Goal: Information Seeking & Learning: Compare options

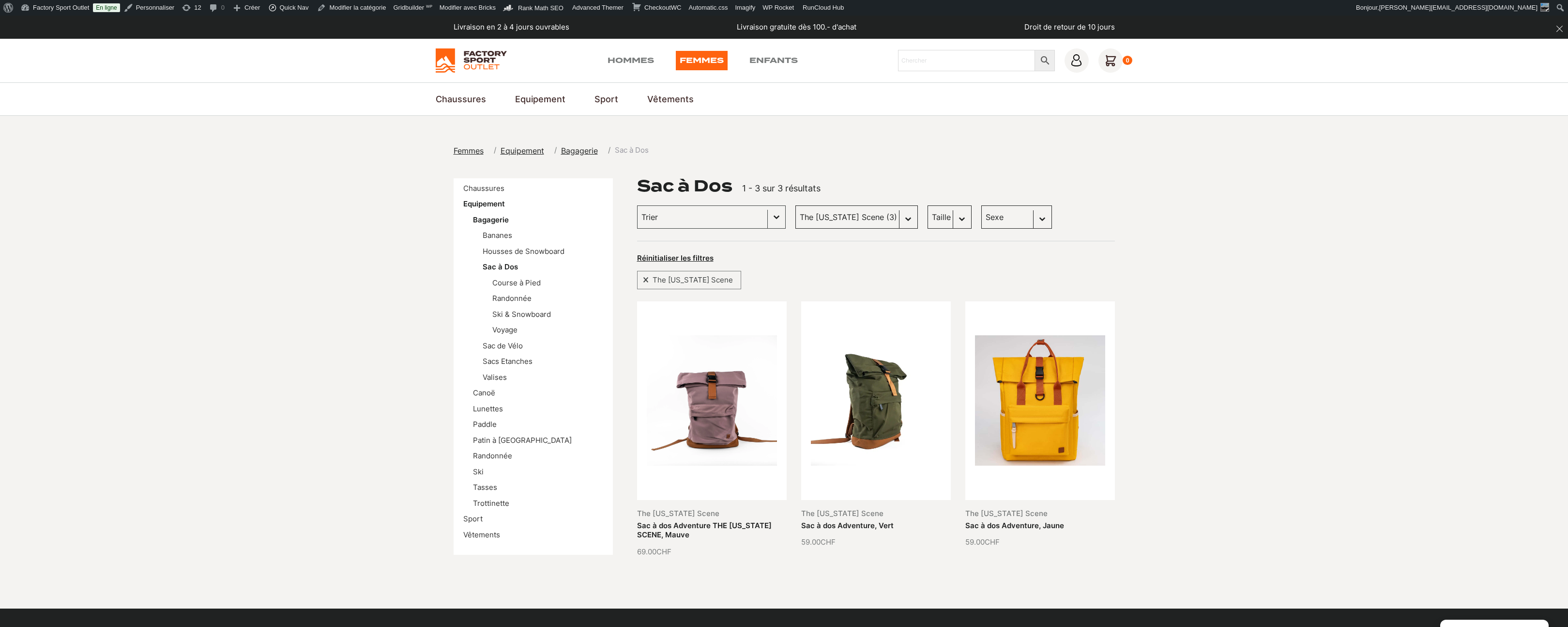
click at [1138, 186] on section "Femmes Equipement Bagagerie Sac à Dos Chaussures Equipement Bagagerie Bananes H…" at bounding box center [784, 362] width 1568 height 492
click at [1057, 521] on link "Sac à dos Adventure, Jaune" at bounding box center [1015, 525] width 99 height 9
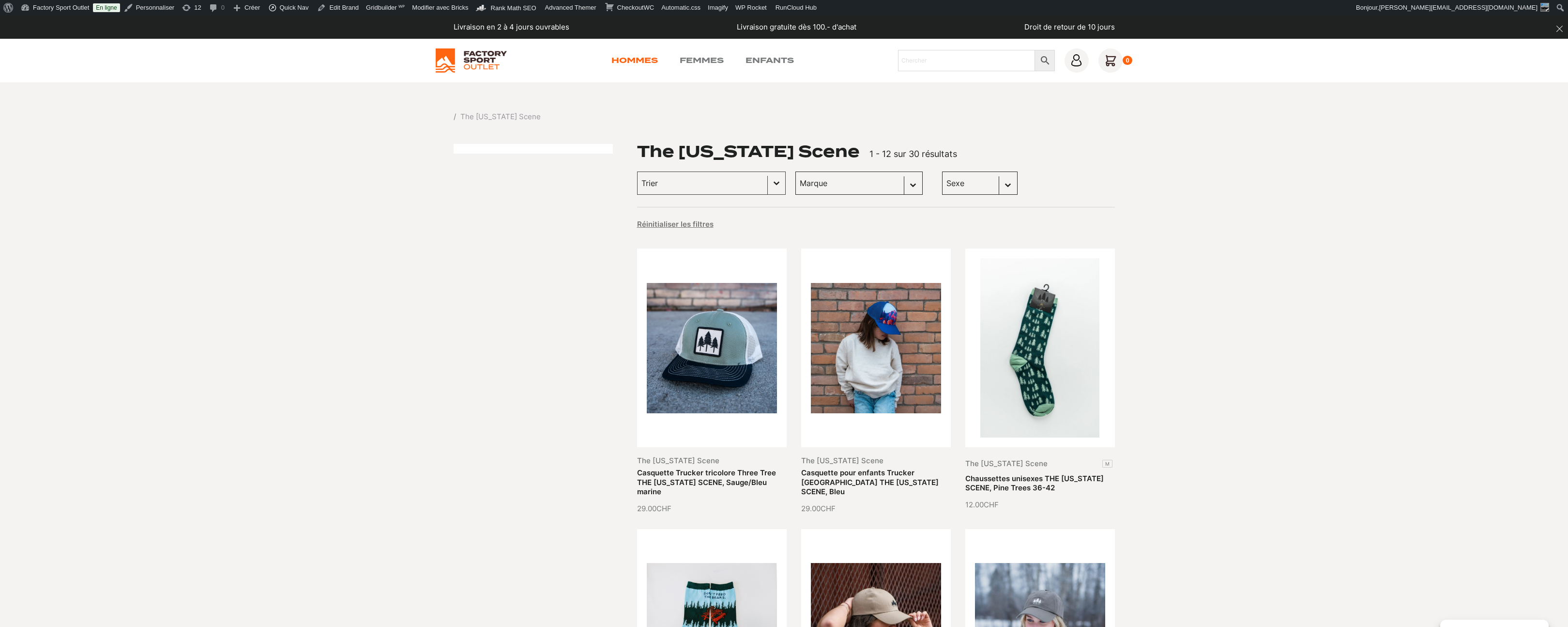
click at [647, 63] on link "Hommes" at bounding box center [635, 60] width 47 height 11
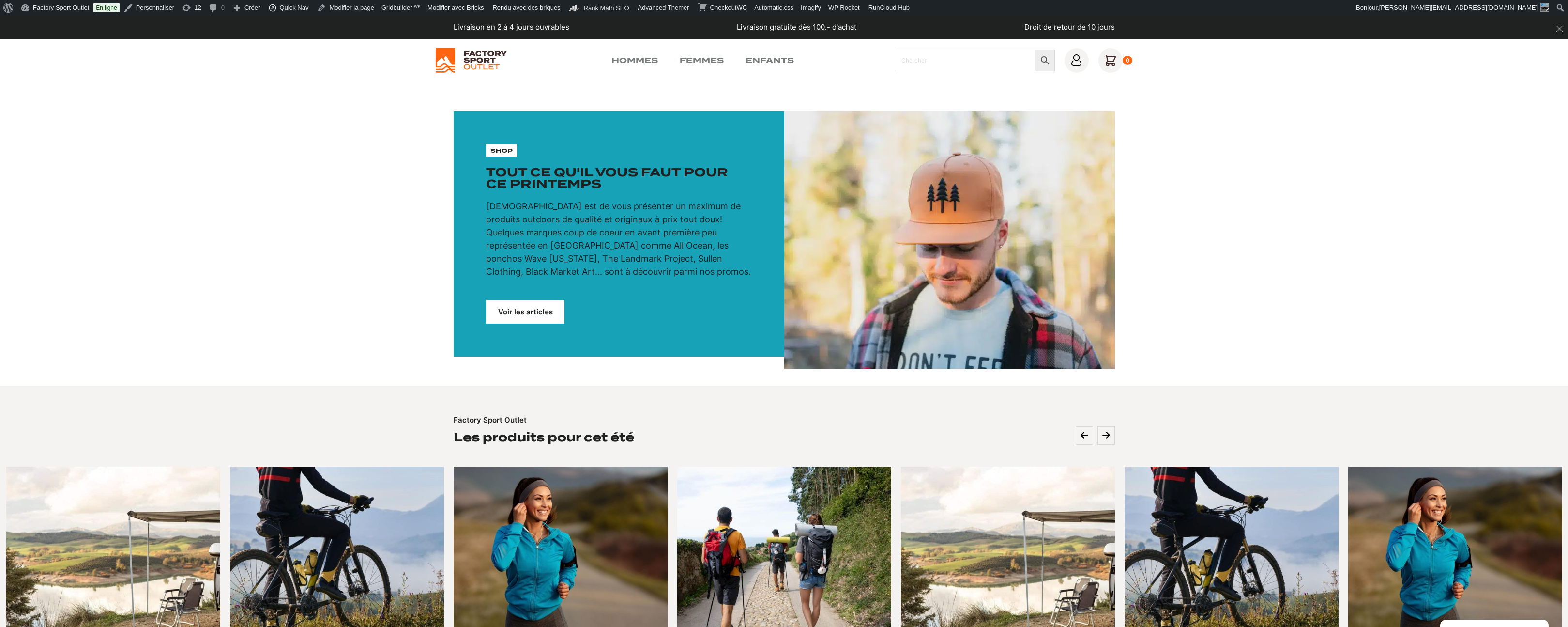
click at [518, 324] on div "shop Tout ce qu'il vous faut pour ce printemps Notre mission est de vous présen…" at bounding box center [619, 234] width 331 height 245
click at [527, 314] on link "Voir les articles" at bounding box center [525, 311] width 78 height 23
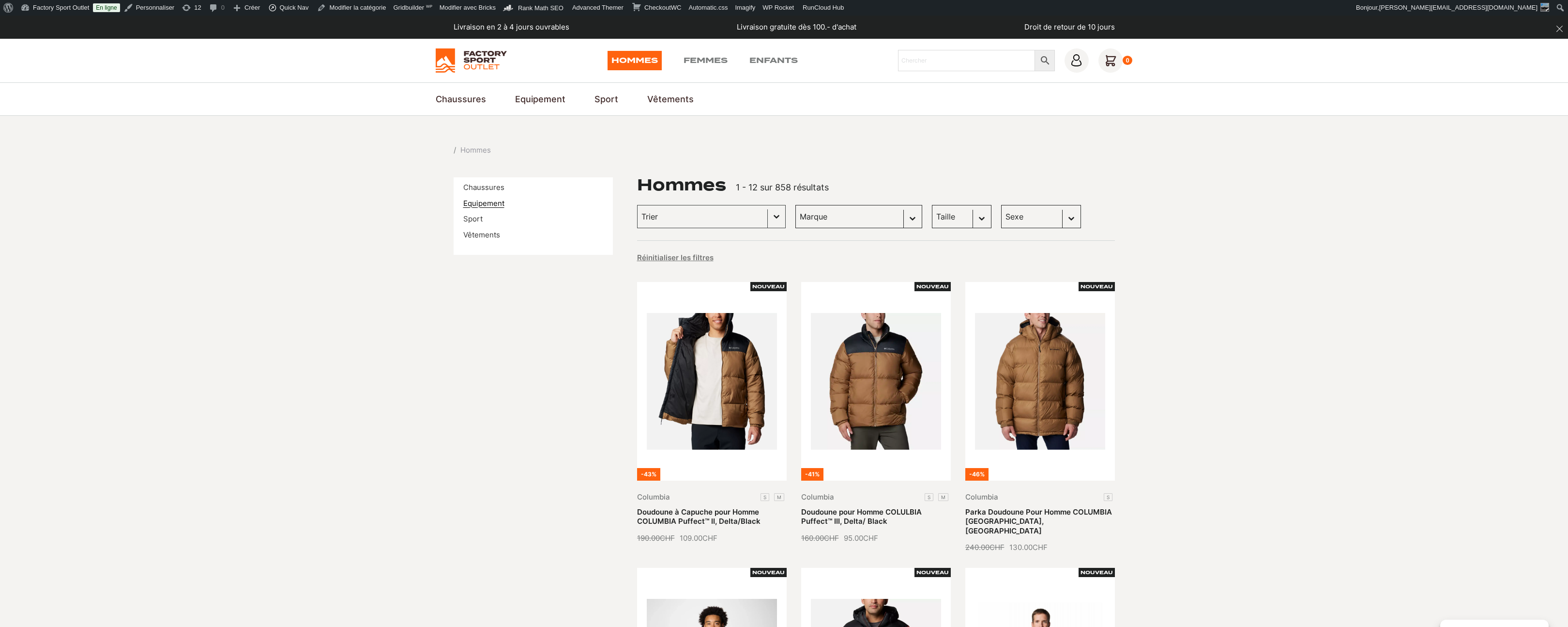
click at [494, 202] on link "Equipement" at bounding box center [483, 203] width 41 height 9
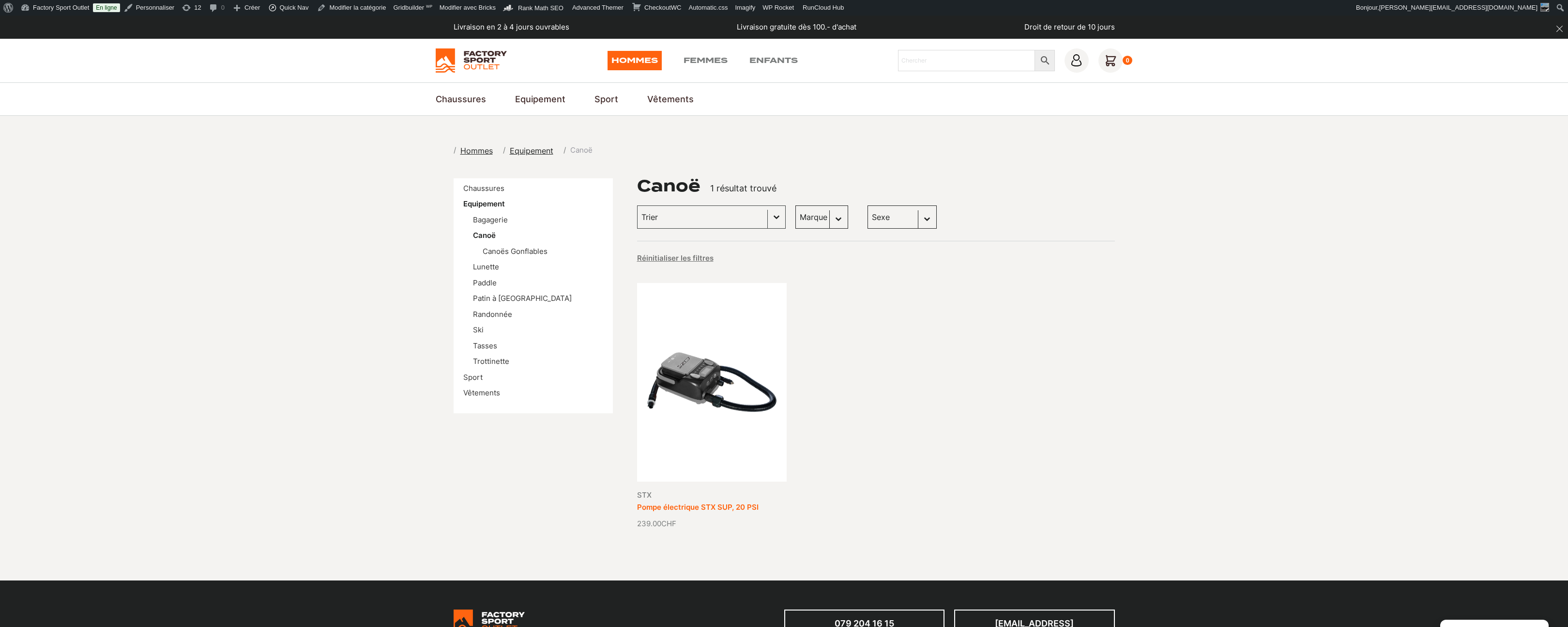
click at [728, 502] on link "Pompe électrique STX SUP, 20 PSI" at bounding box center [697, 506] width 122 height 9
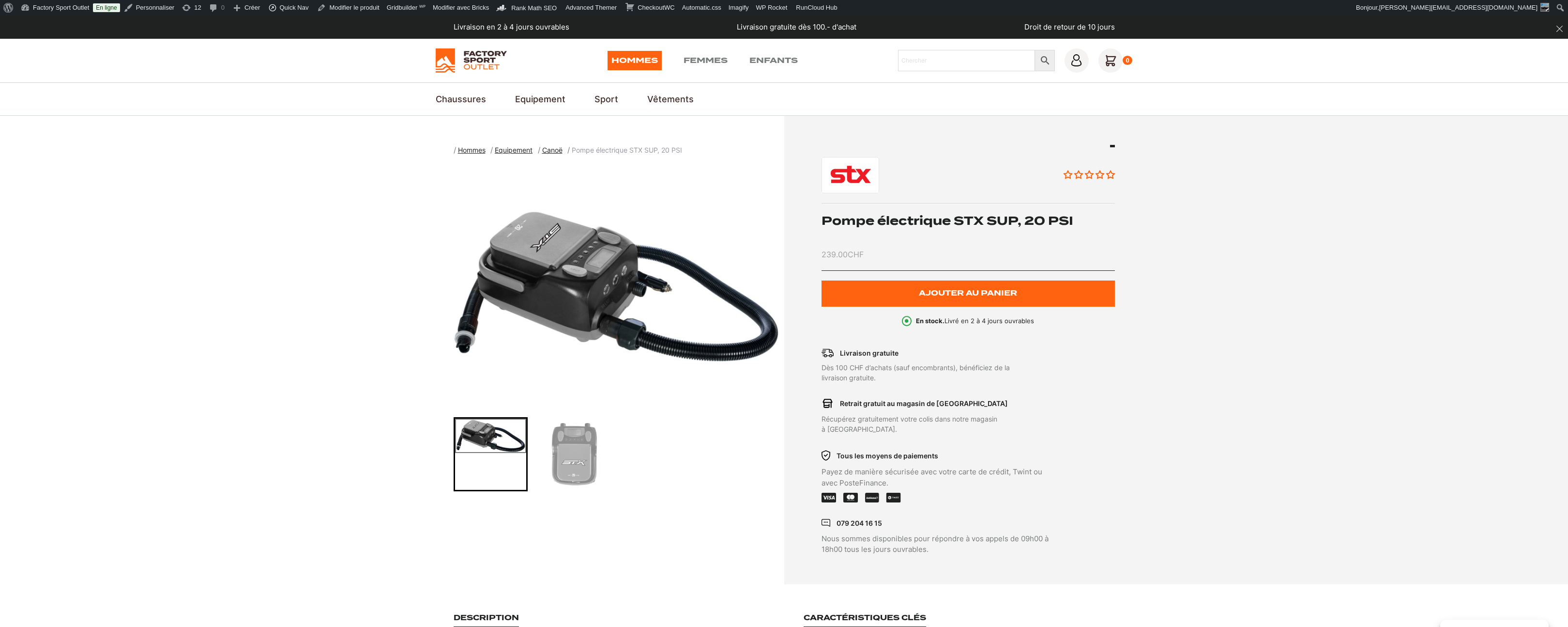
drag, startPoint x: 0, startPoint y: 0, endPoint x: 728, endPoint y: 379, distance: 820.7
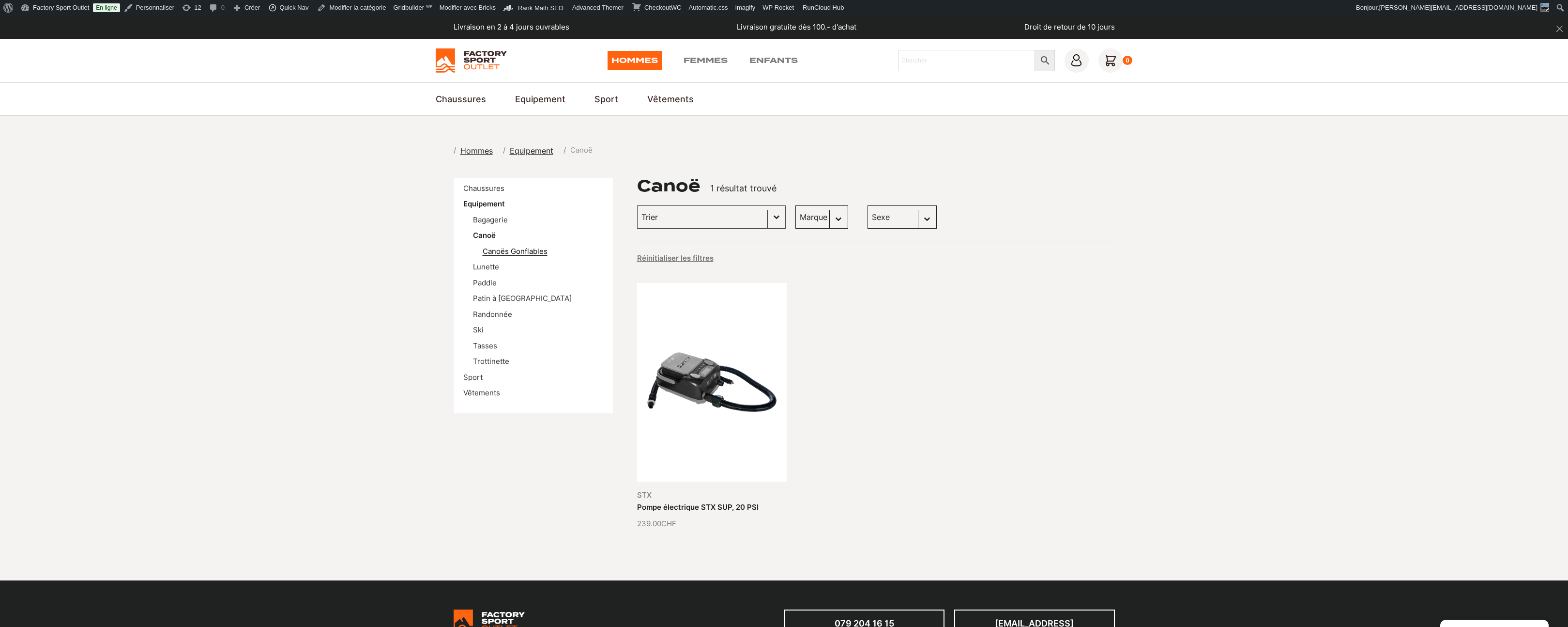
click at [539, 250] on link "Canoës Gonflables" at bounding box center [515, 251] width 65 height 9
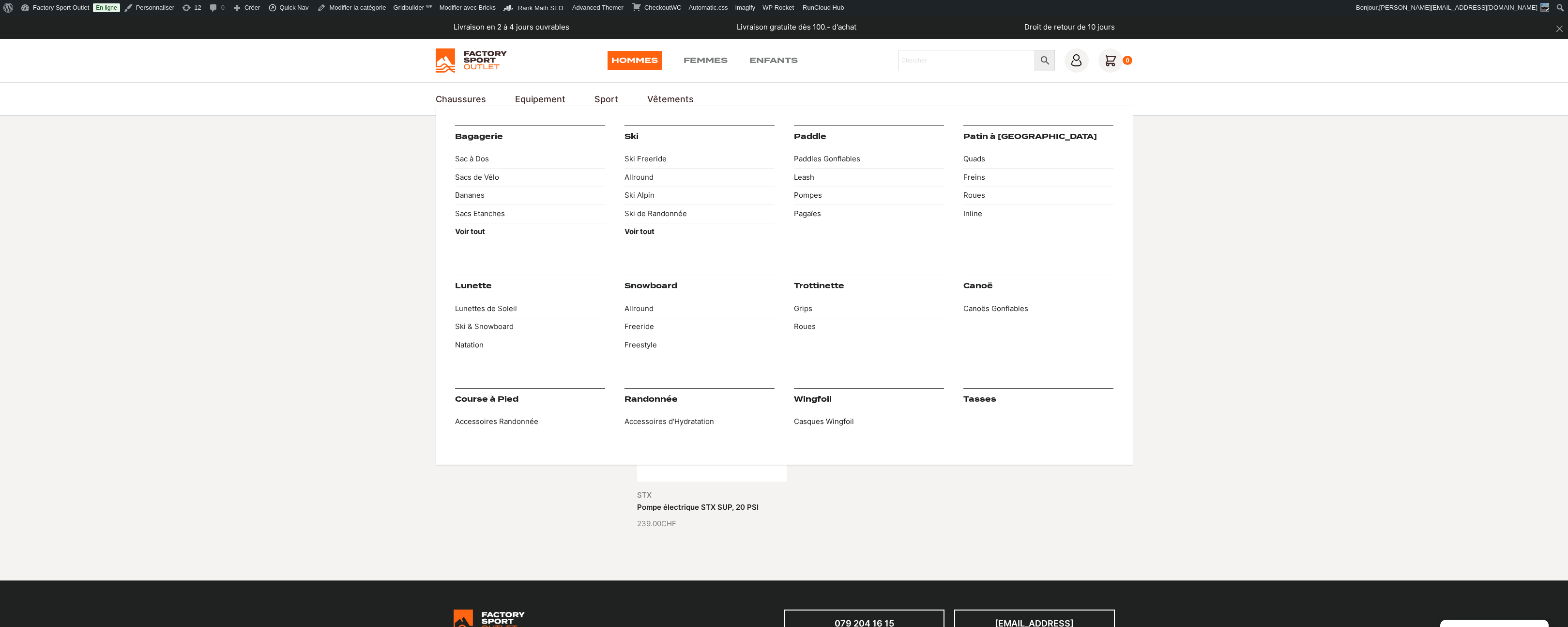
click at [554, 99] on link "Equipement" at bounding box center [540, 99] width 51 height 13
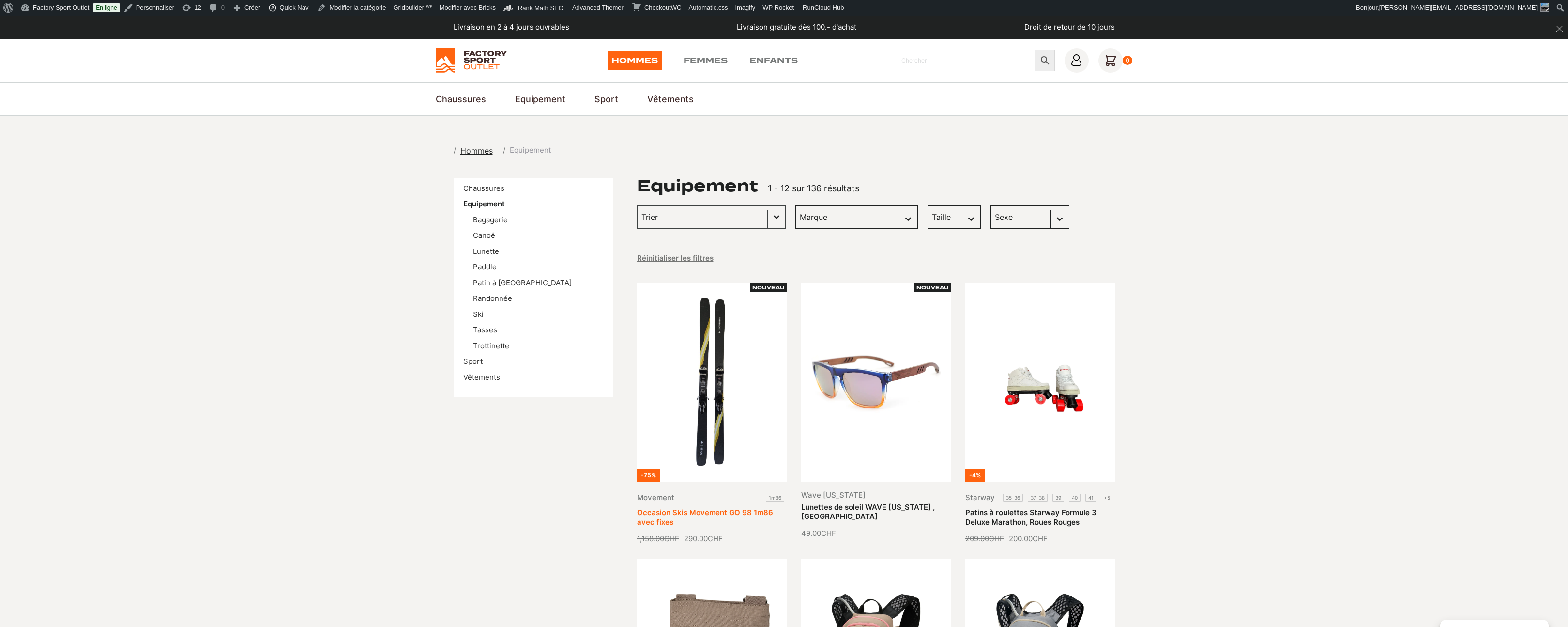
click at [716, 508] on link "Occasion Skis Movement GO 98 1m86 avec fixes" at bounding box center [705, 517] width 136 height 19
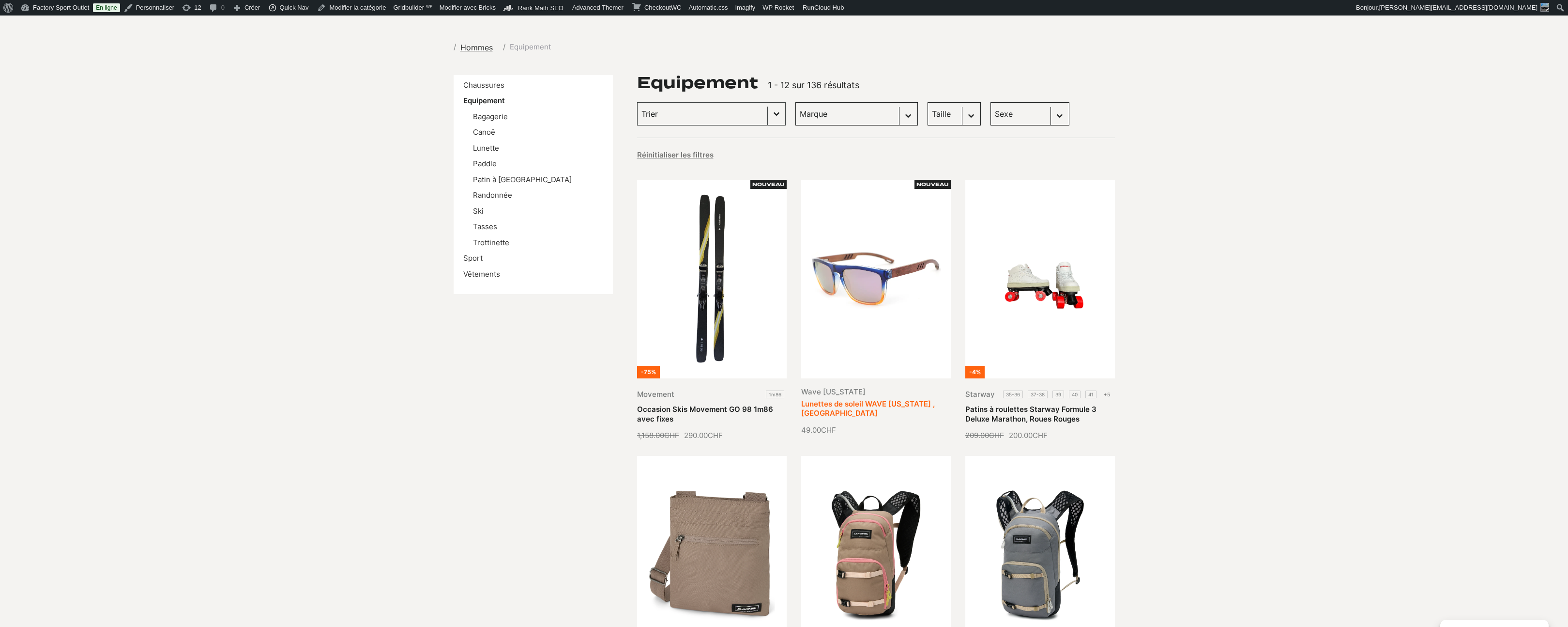
scroll to position [292, 0]
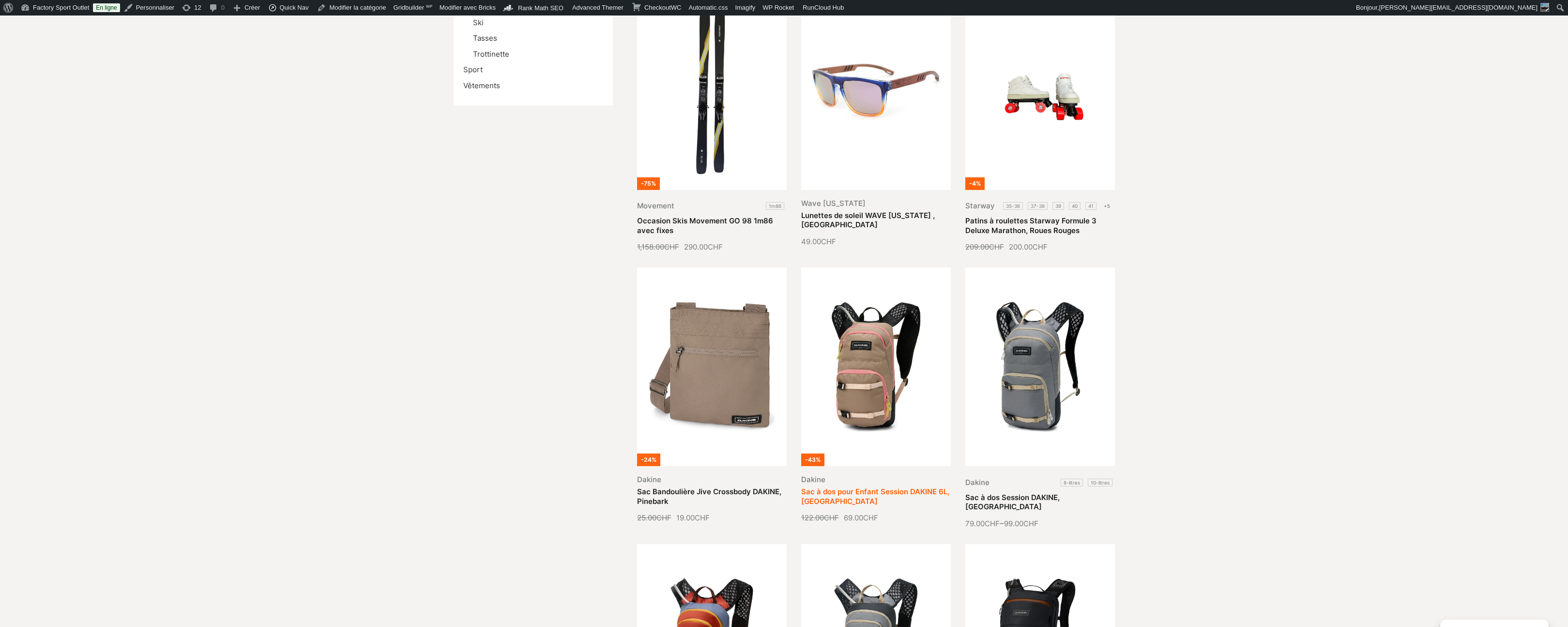
click at [882, 487] on link "Sac à dos pour Enfant Session DAKINE 6L, [GEOGRAPHIC_DATA]" at bounding box center [875, 496] width 148 height 19
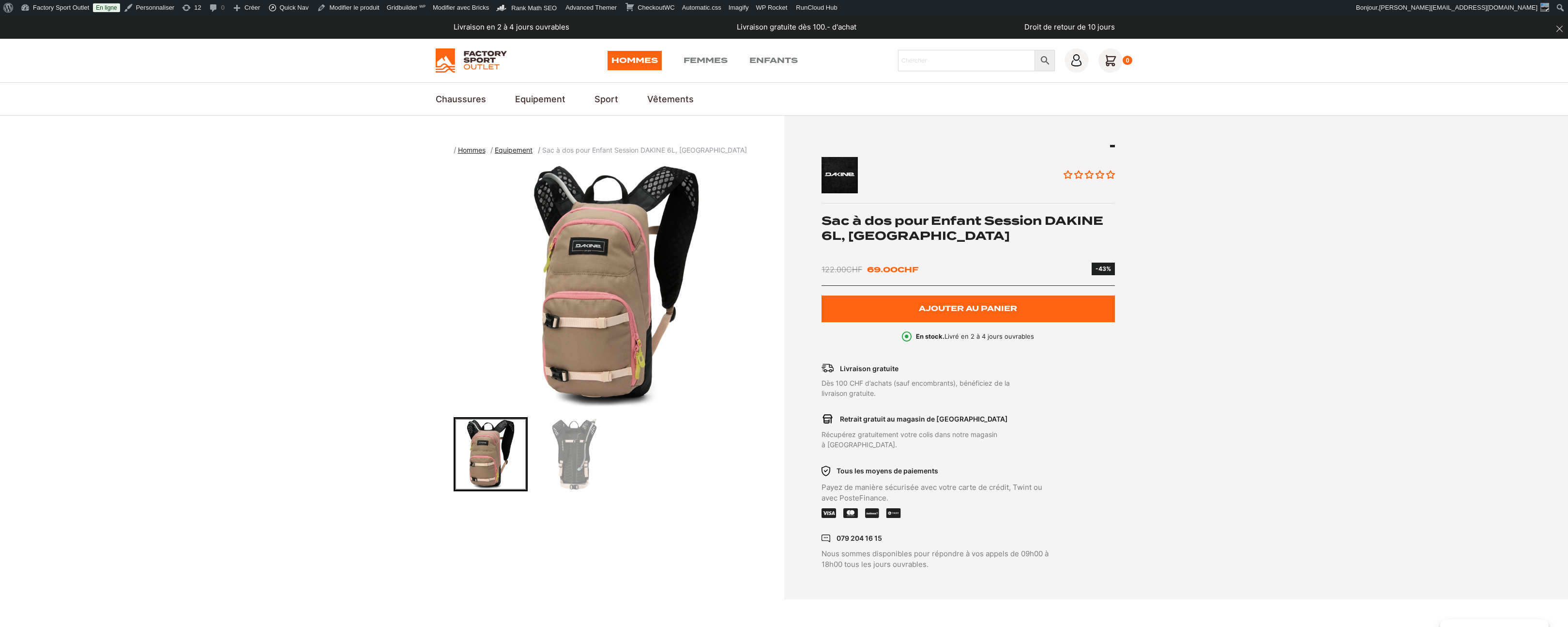
drag, startPoint x: 0, startPoint y: 0, endPoint x: 883, endPoint y: 419, distance: 977.4
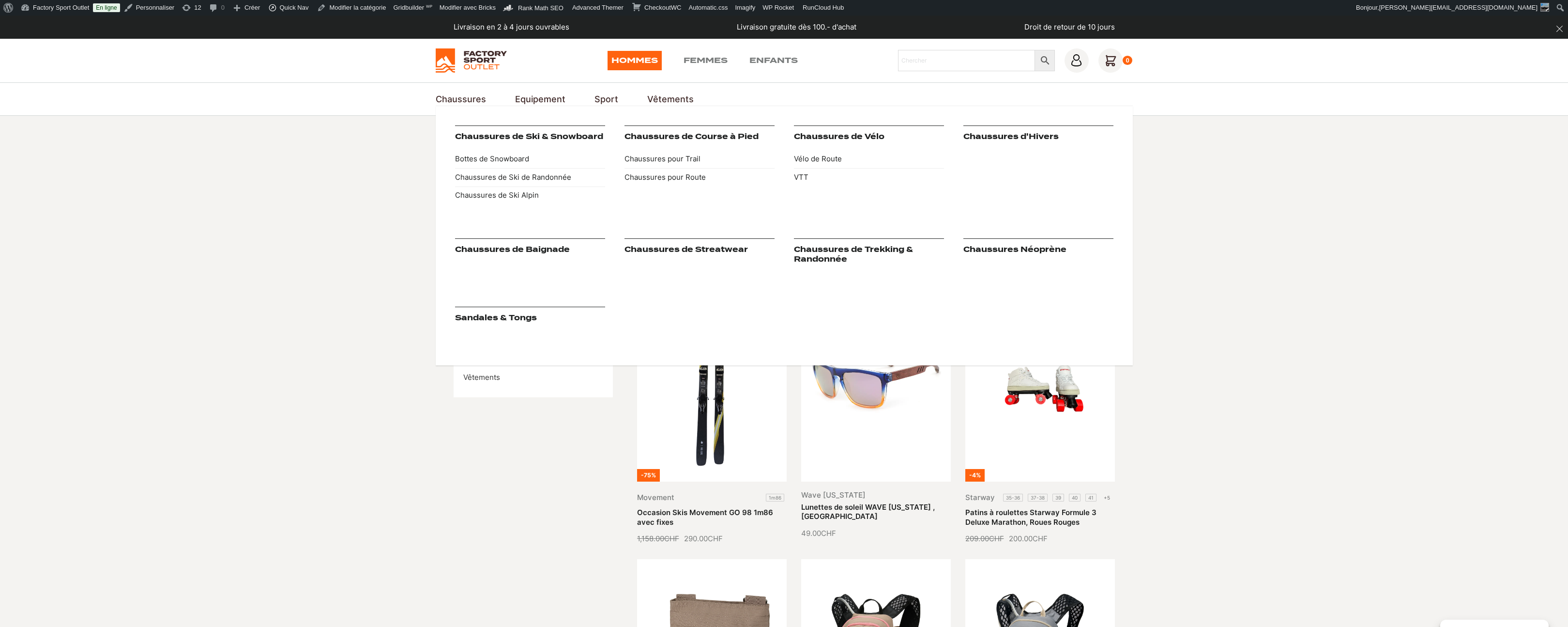
click at [472, 100] on link "Chaussures" at bounding box center [461, 99] width 51 height 13
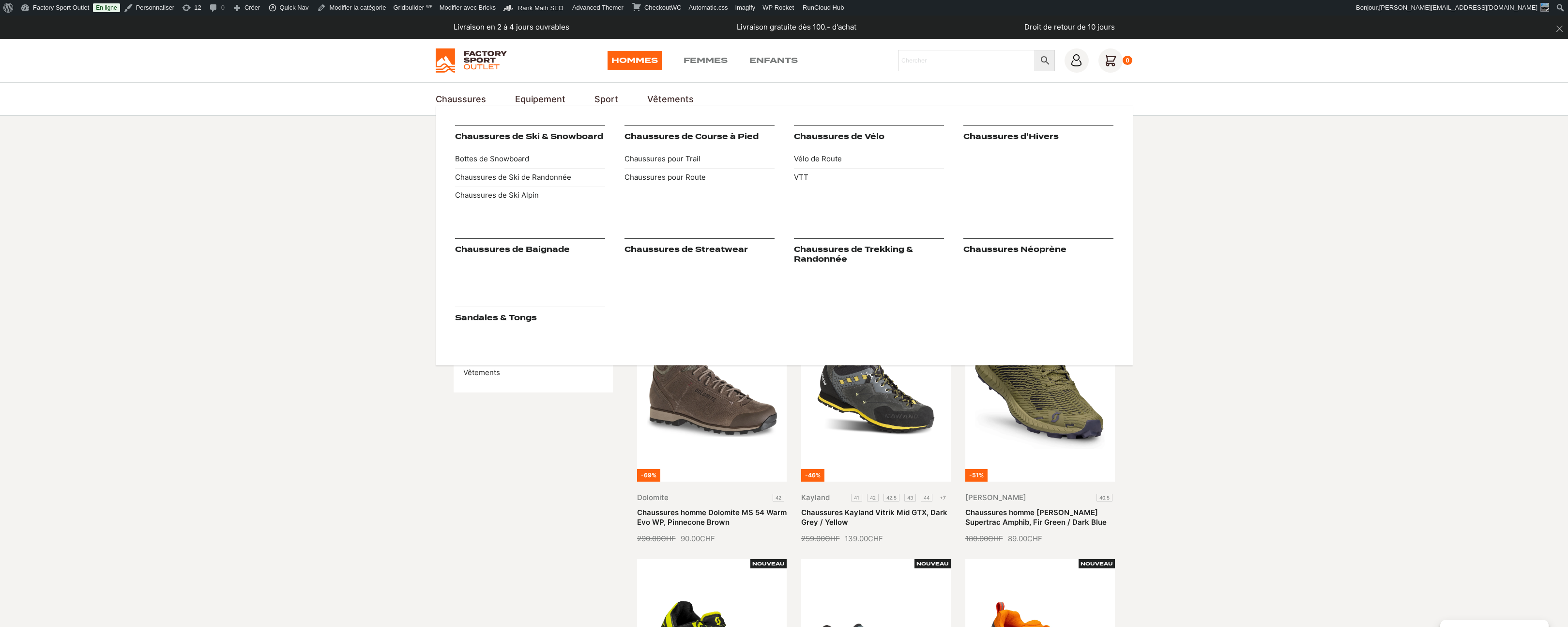
click at [530, 248] on link "Chaussures de Baignade" at bounding box center [512, 249] width 114 height 9
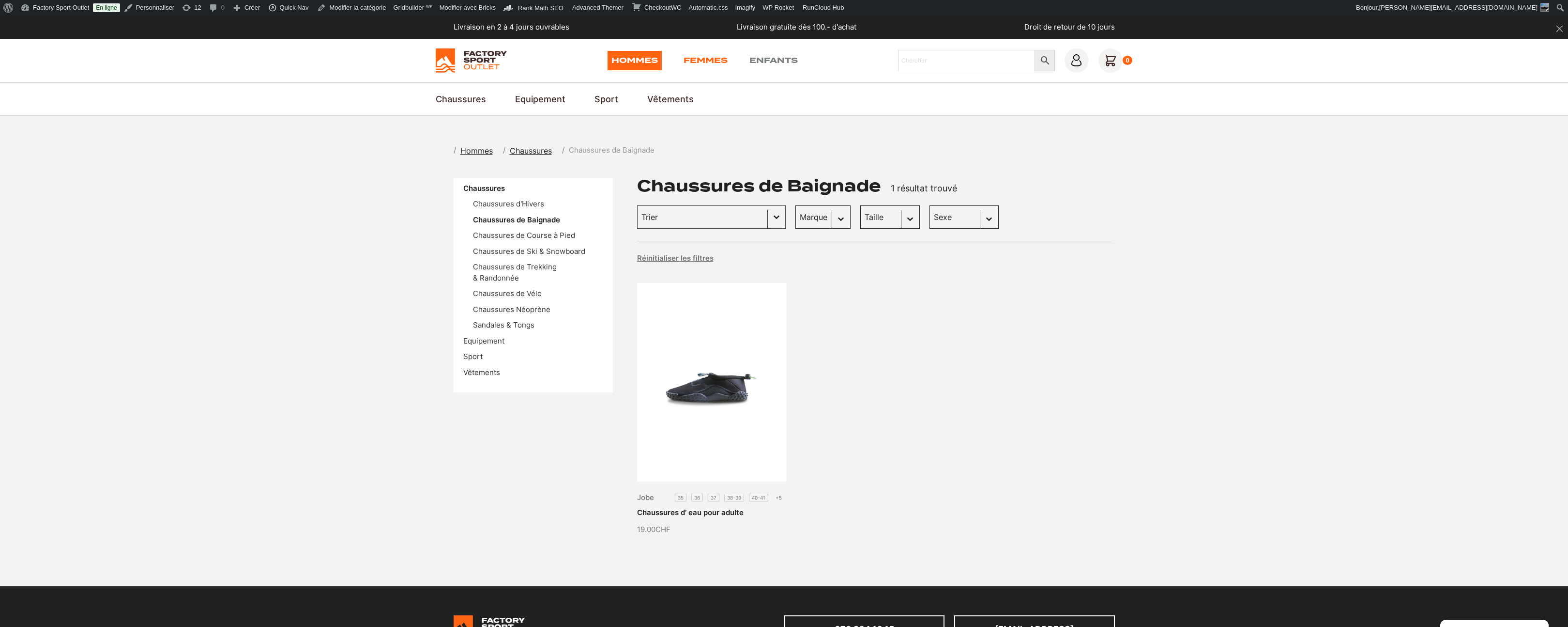
click at [721, 60] on link "Femmes" at bounding box center [705, 60] width 44 height 19
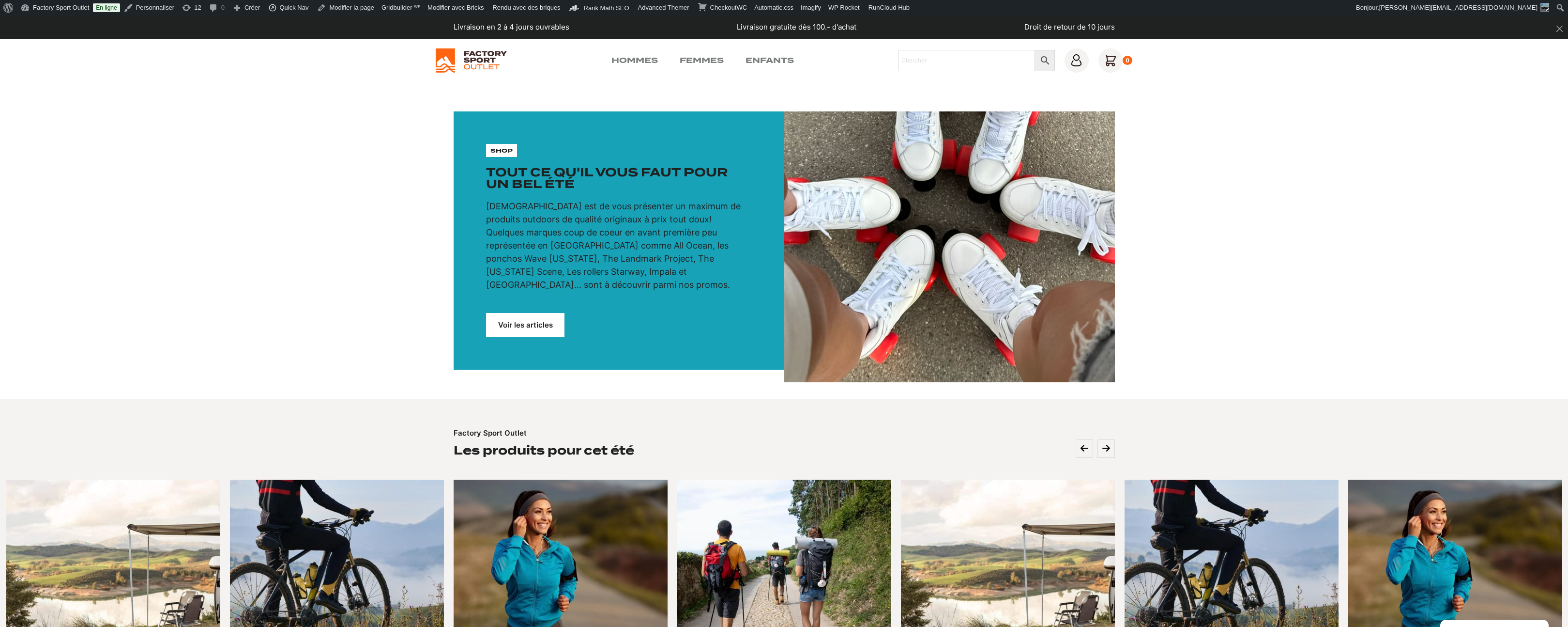
click at [540, 314] on link "Voir les articles" at bounding box center [525, 324] width 78 height 23
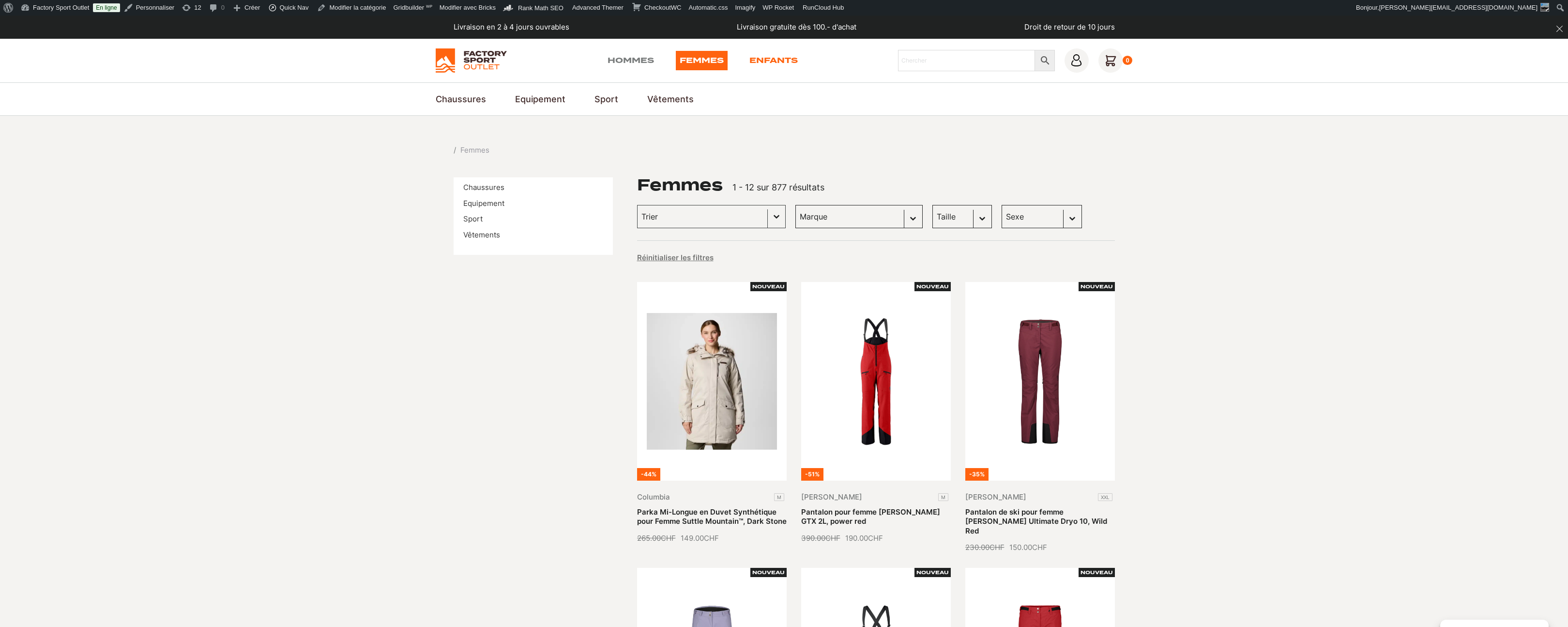
click at [759, 60] on link "Enfants" at bounding box center [774, 60] width 48 height 19
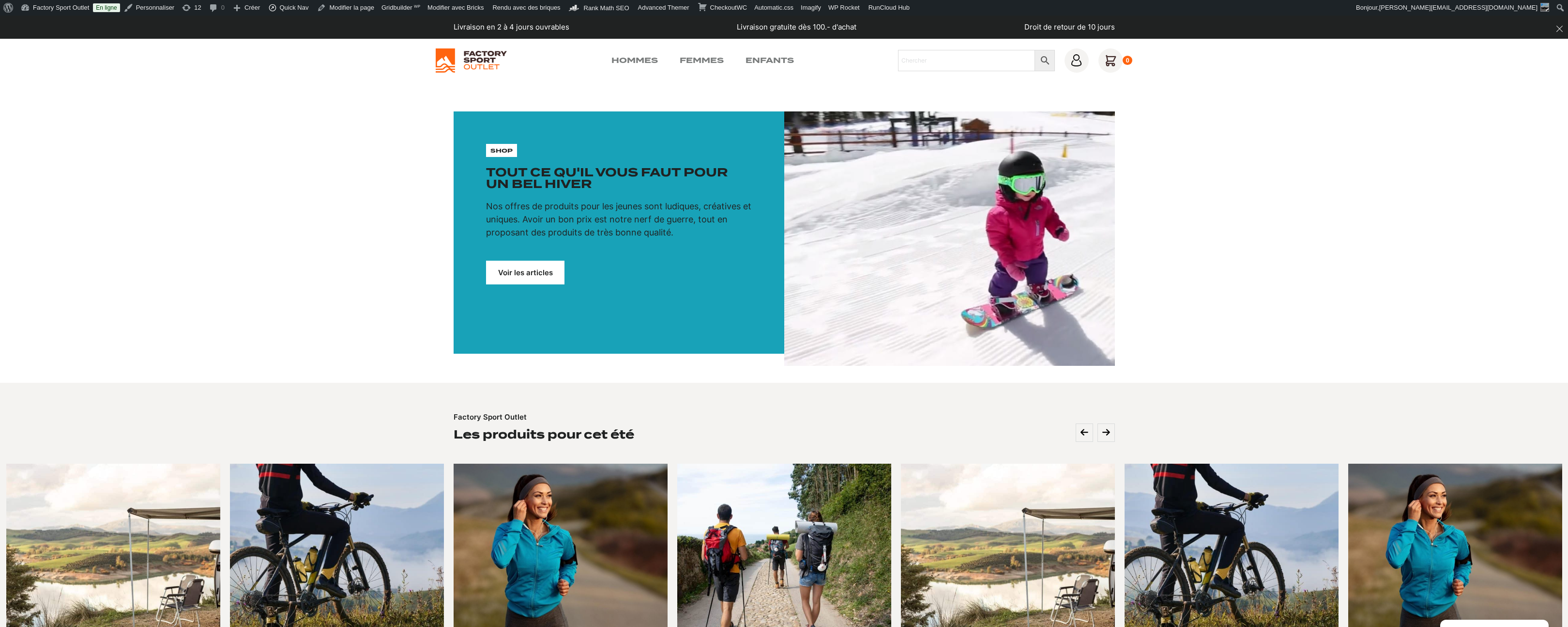
click at [512, 276] on link "Voir les articles" at bounding box center [525, 272] width 78 height 23
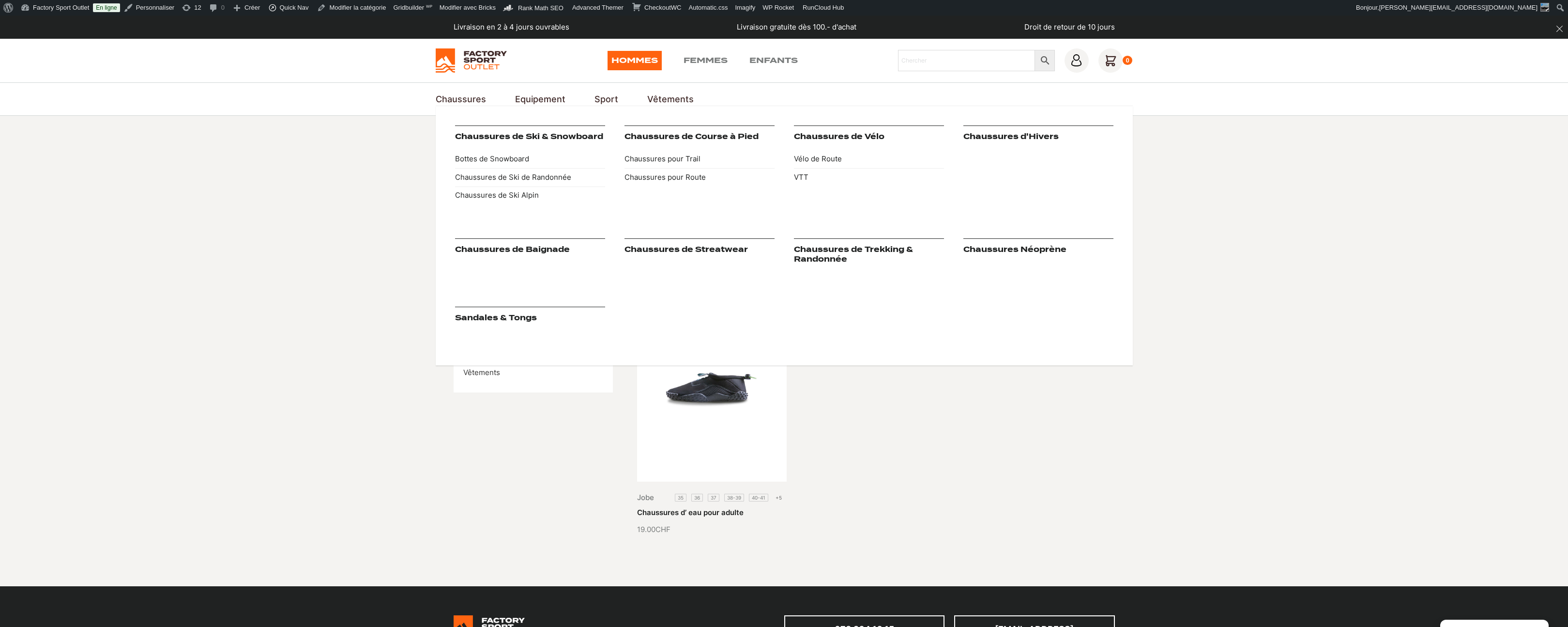
click at [524, 251] on link "Chaussures de Baignade" at bounding box center [512, 249] width 114 height 9
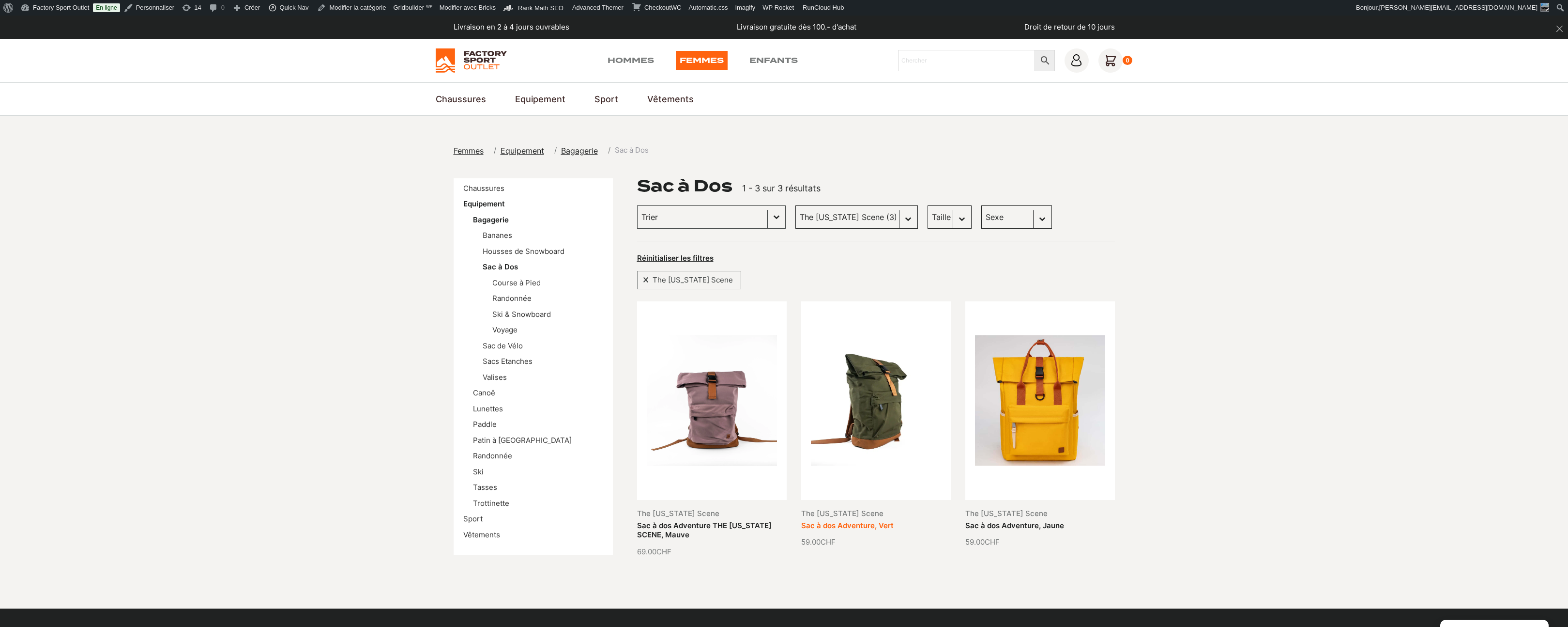
click at [882, 521] on link "Sac à dos Adventure, Vert" at bounding box center [847, 525] width 93 height 9
click at [747, 521] on link "Sac à dos Adventure THE MONTANA SCENE, Mauve" at bounding box center [704, 529] width 134 height 19
click at [734, 521] on link "Sac à dos Adventure THE [US_STATE] SCENE, Mauve" at bounding box center [704, 529] width 134 height 19
click at [862, 521] on link "Sac à dos Adventure, Vert" at bounding box center [847, 525] width 93 height 9
click at [1029, 521] on link "Sac à dos Adventure, Jaune" at bounding box center [1015, 525] width 99 height 9
